Goal: Find specific page/section: Find specific page/section

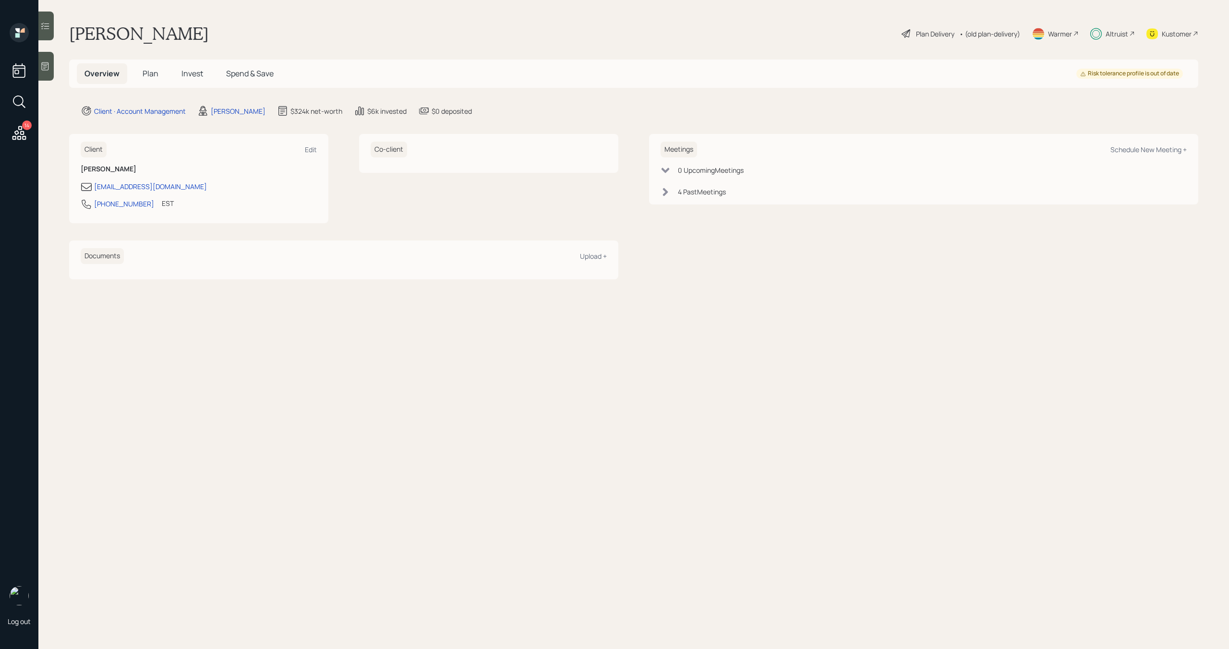
click at [1114, 35] on div "Altruist" at bounding box center [1116, 34] width 23 height 10
click at [156, 73] on span "Plan" at bounding box center [151, 73] width 16 height 11
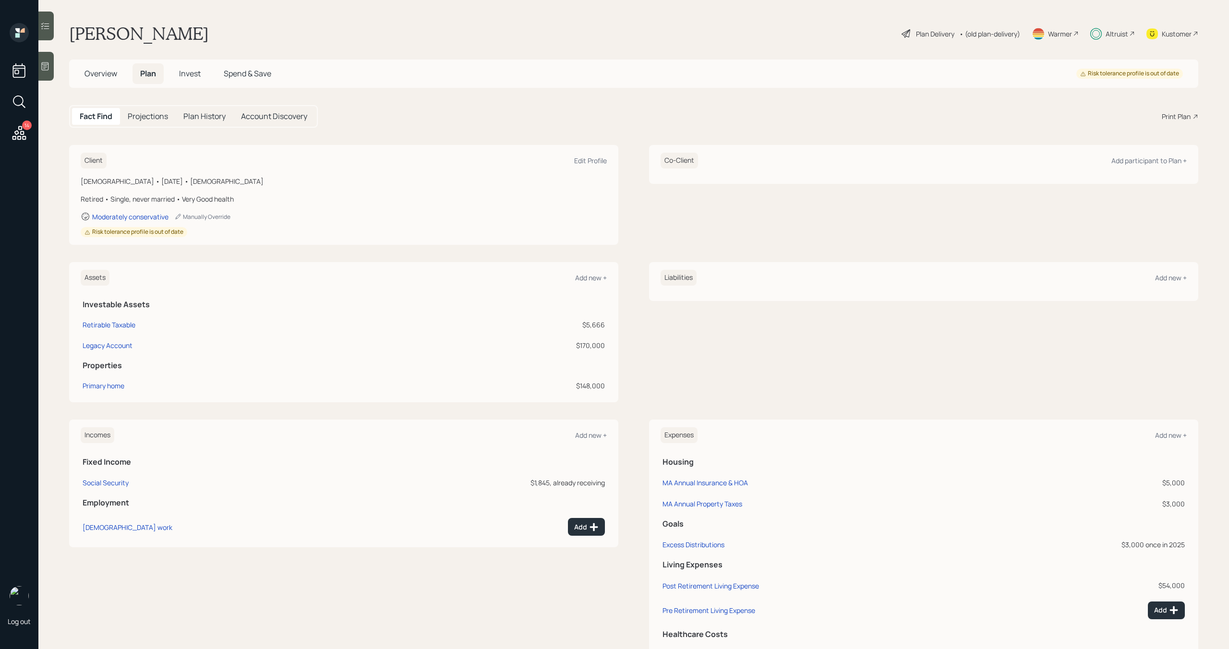
click at [1119, 29] on div "Altruist" at bounding box center [1116, 34] width 23 height 10
